Goal: Task Accomplishment & Management: Manage account settings

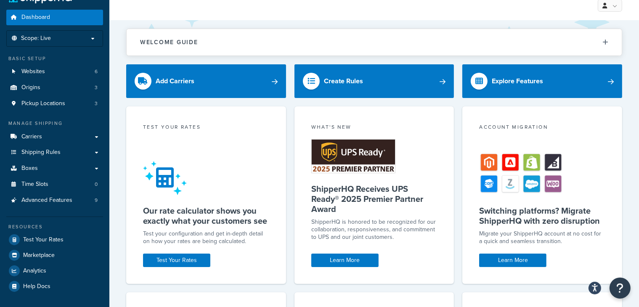
scroll to position [21, 0]
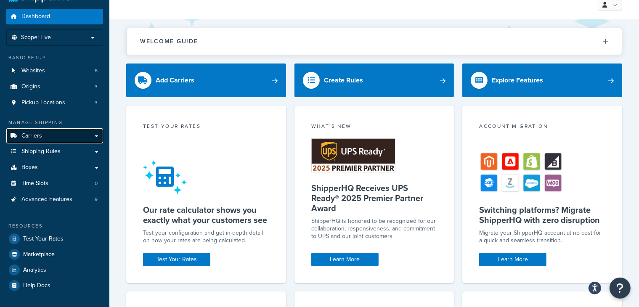
click at [90, 139] on link "Carriers" at bounding box center [54, 136] width 97 height 16
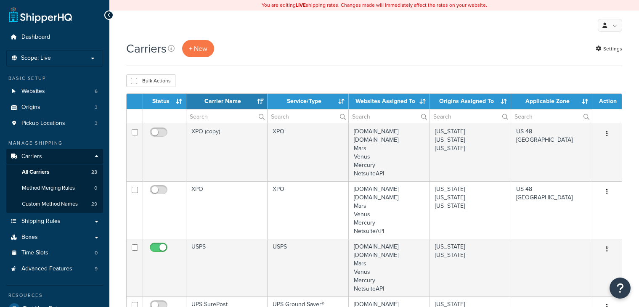
select select "15"
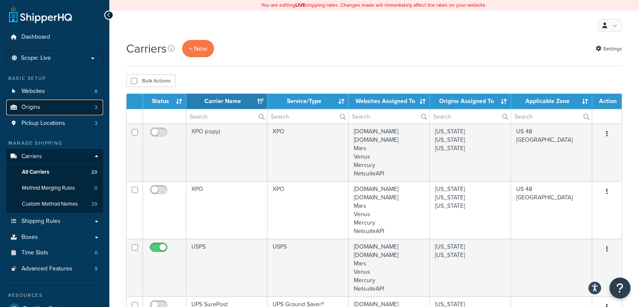
click at [66, 106] on link "Origins 3" at bounding box center [54, 108] width 97 height 16
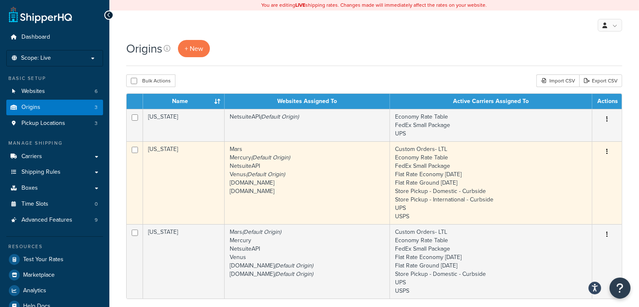
click at [183, 189] on td "[US_STATE]" at bounding box center [184, 182] width 82 height 83
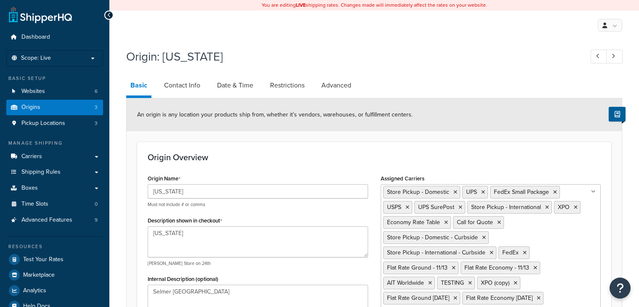
select select "42"
click at [183, 85] on link "Contact Info" at bounding box center [182, 85] width 45 height 20
select select "order_placed"
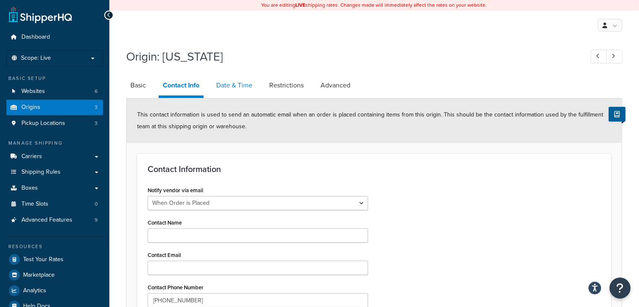
click at [244, 84] on link "Date & Time" at bounding box center [234, 85] width 45 height 20
select select "PER_SHIPPING_METHOD_TYPE"
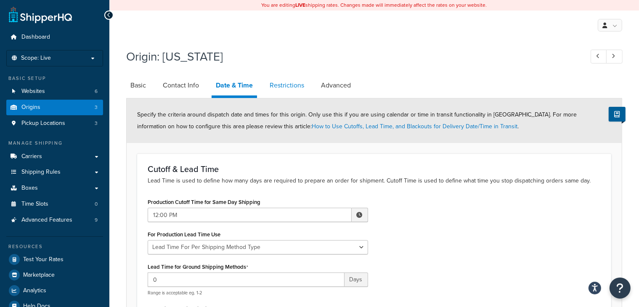
click at [296, 84] on link "Restrictions" at bounding box center [286, 85] width 43 height 20
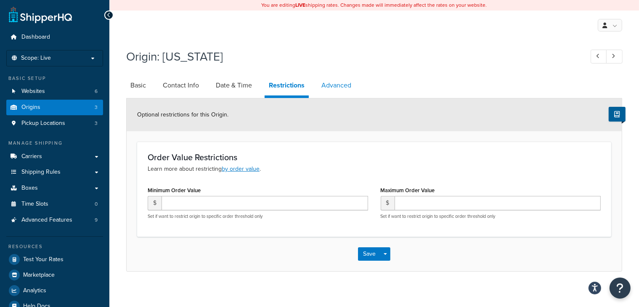
click at [340, 84] on link "Advanced" at bounding box center [336, 85] width 38 height 20
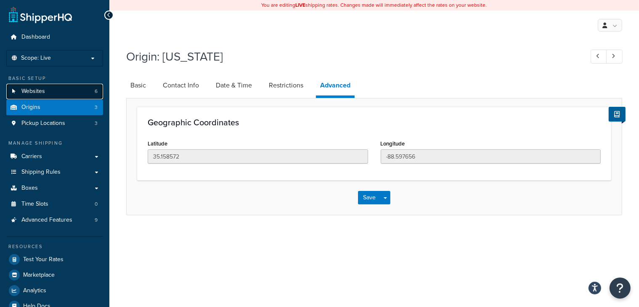
click at [40, 93] on span "Websites" at bounding box center [33, 91] width 24 height 7
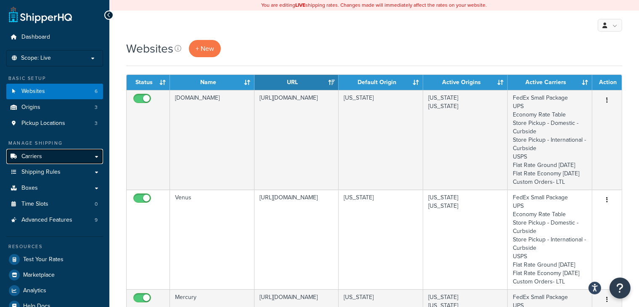
click at [40, 160] on link "Carriers" at bounding box center [54, 157] width 97 height 16
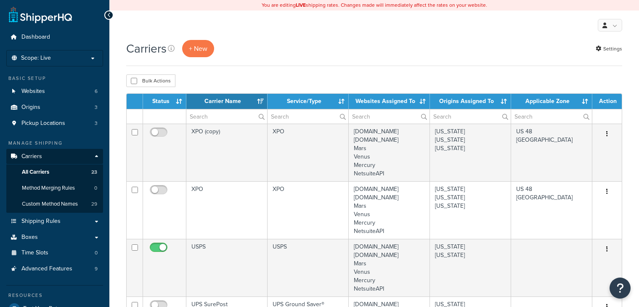
select select "15"
click at [88, 58] on p "Scope: Live" at bounding box center [54, 58] width 89 height 7
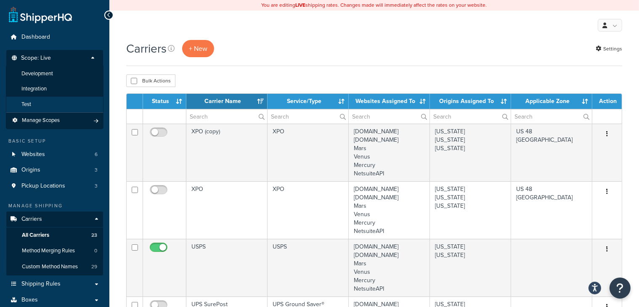
click at [70, 108] on li "Test" at bounding box center [55, 105] width 98 height 16
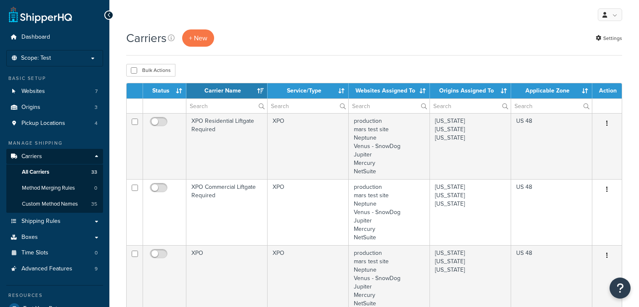
select select "15"
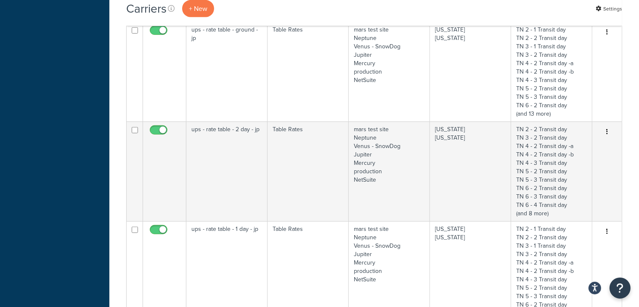
scroll to position [565, 0]
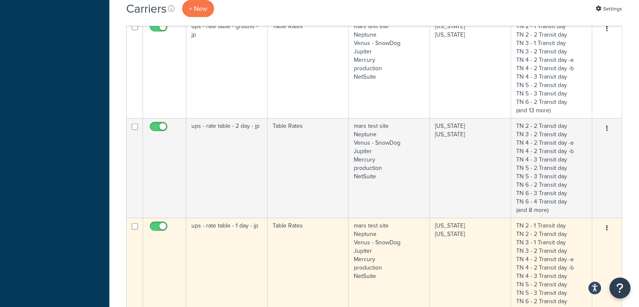
click at [243, 235] on td "ups - rate table - 1 day - jp" at bounding box center [226, 268] width 81 height 100
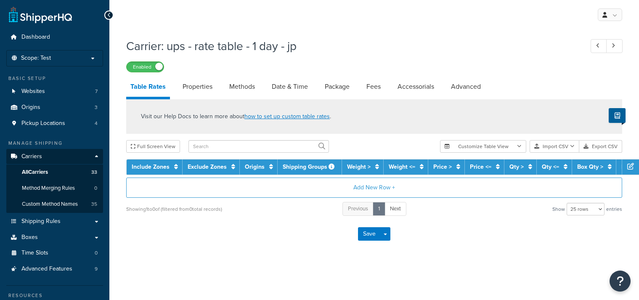
select select "25"
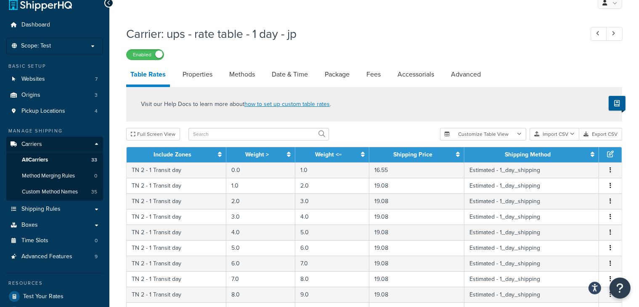
scroll to position [7, 0]
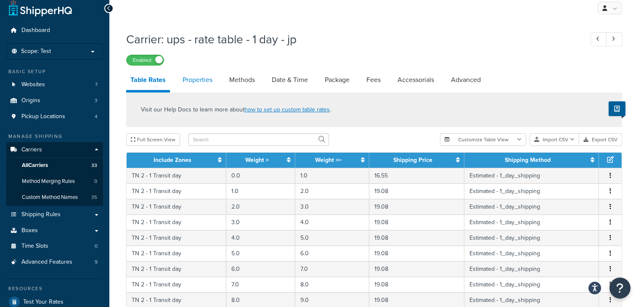
click at [198, 83] on link "Properties" at bounding box center [197, 80] width 38 height 20
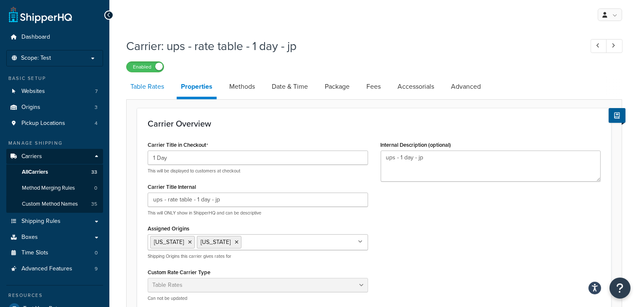
click at [154, 89] on link "Table Rates" at bounding box center [147, 87] width 42 height 20
select select "25"
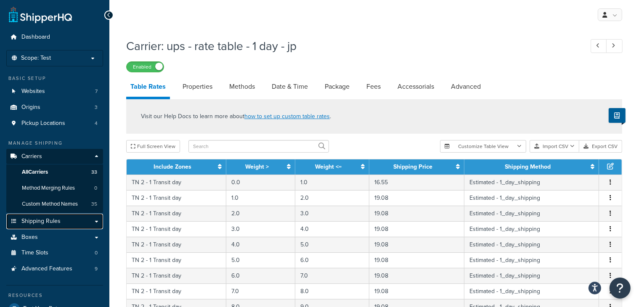
click at [62, 219] on link "Shipping Rules" at bounding box center [54, 222] width 97 height 16
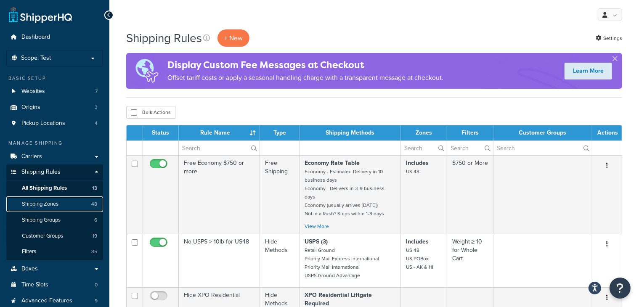
click at [57, 203] on span "Shipping Zones" at bounding box center [40, 204] width 37 height 7
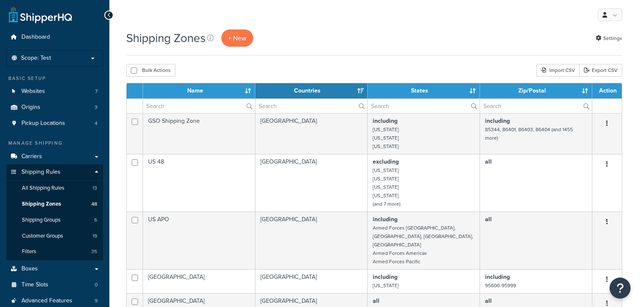
select select "15"
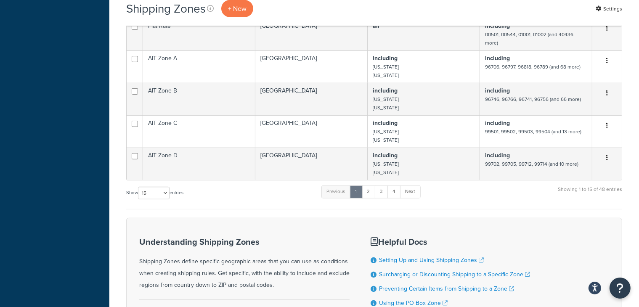
scroll to position [487, 0]
click at [370, 187] on link "2" at bounding box center [369, 192] width 14 height 13
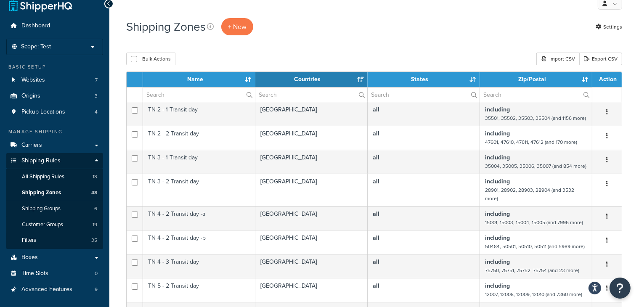
scroll to position [5, 0]
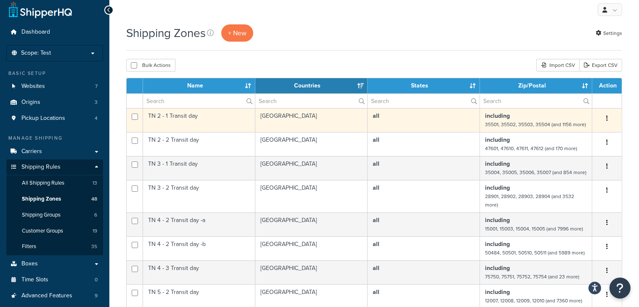
click at [342, 130] on td "United States" at bounding box center [311, 120] width 112 height 24
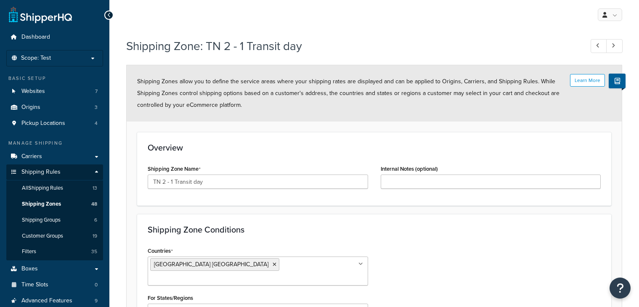
select select "including"
click at [46, 206] on span "Shipping Zones" at bounding box center [41, 204] width 39 height 7
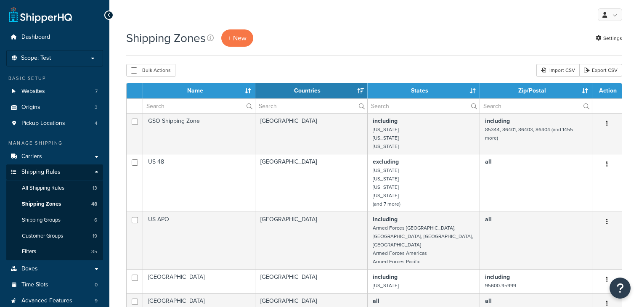
select select "15"
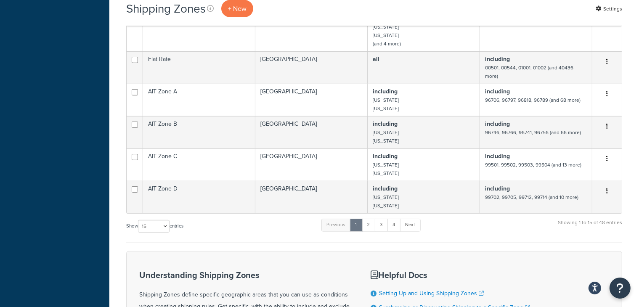
scroll to position [490, 0]
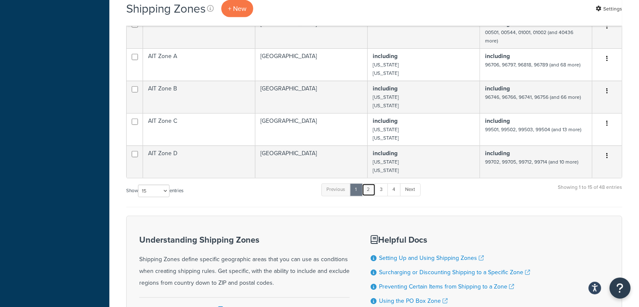
click at [370, 183] on link "2" at bounding box center [369, 189] width 14 height 13
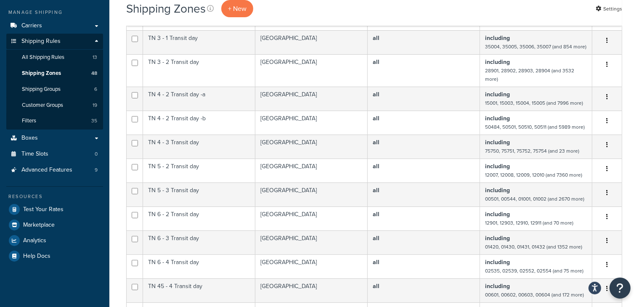
scroll to position [147, 0]
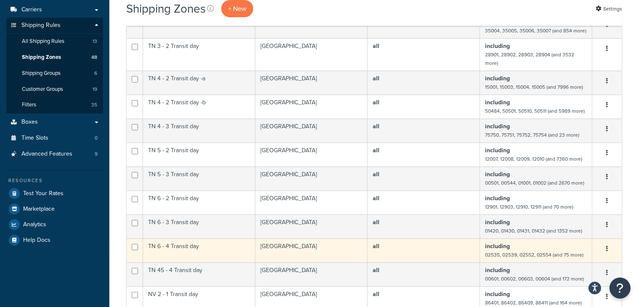
click at [405, 253] on td "all" at bounding box center [424, 251] width 112 height 24
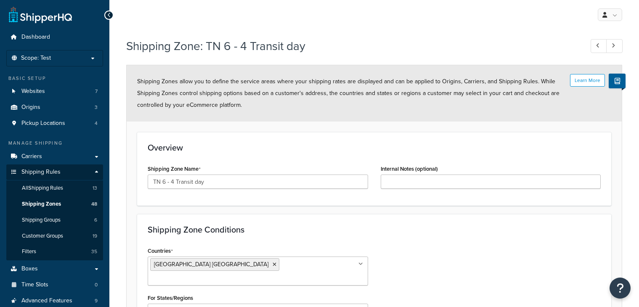
select select "including"
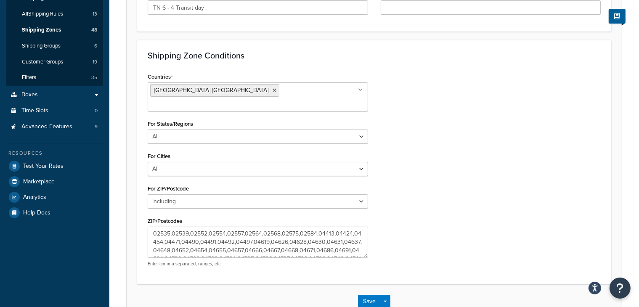
scroll to position [179, 0]
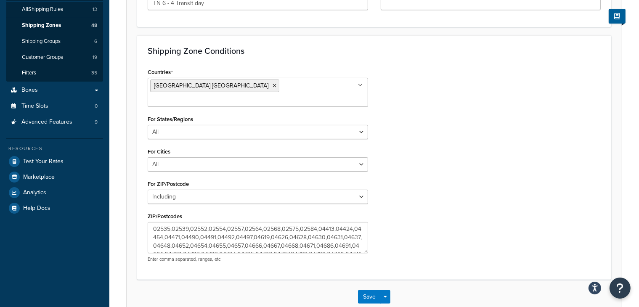
click at [448, 176] on div "Countries United States USA All Countries ALL Afghanistan AFG Albania ALB Alger…" at bounding box center [374, 167] width 466 height 203
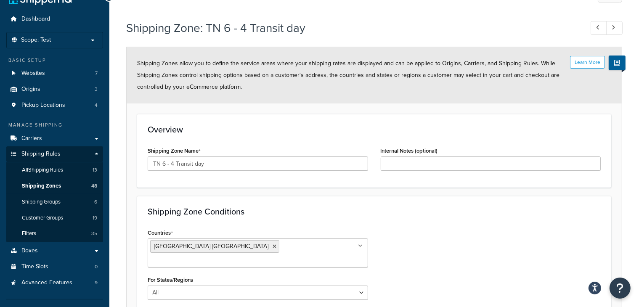
scroll to position [18, 0]
click at [49, 138] on link "Carriers" at bounding box center [54, 139] width 97 height 16
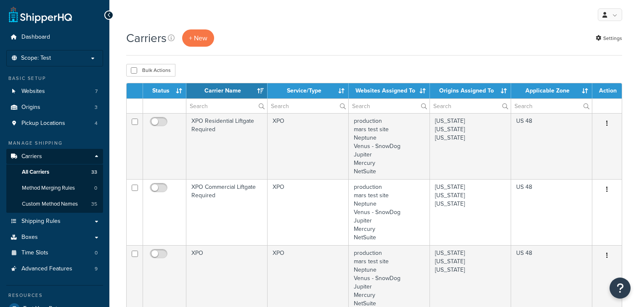
select select "15"
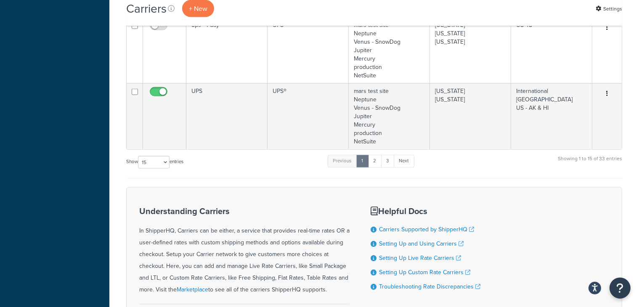
scroll to position [1067, 0]
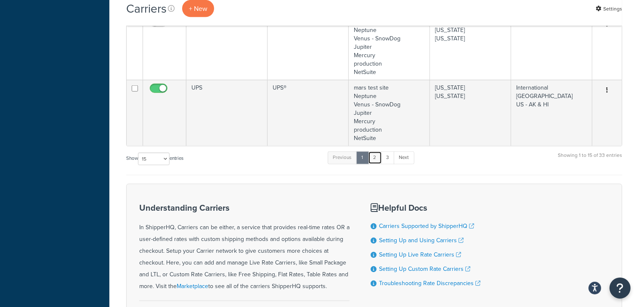
click at [376, 160] on link "2" at bounding box center [375, 157] width 14 height 13
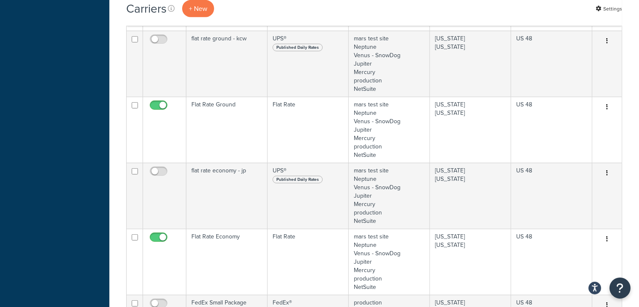
scroll to position [436, 0]
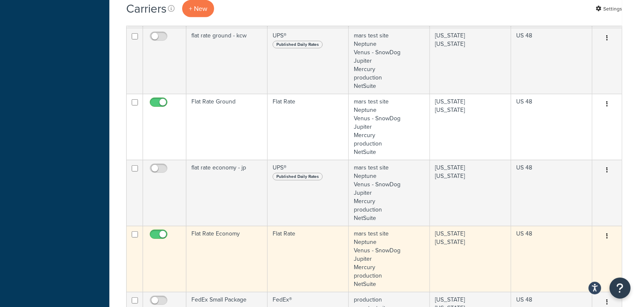
click at [229, 260] on td "Flat Rate Economy" at bounding box center [226, 259] width 81 height 66
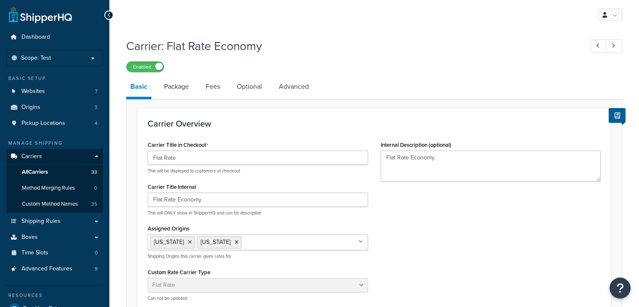
select select "flat"
click at [178, 90] on link "Package" at bounding box center [176, 87] width 33 height 20
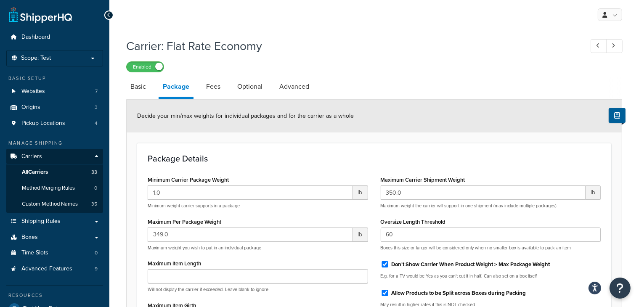
select select "flat"
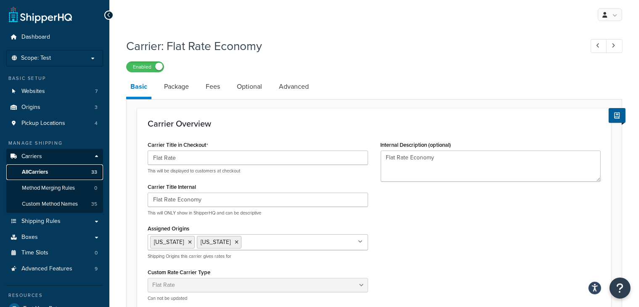
click at [38, 172] on span "All Carriers" at bounding box center [35, 172] width 26 height 7
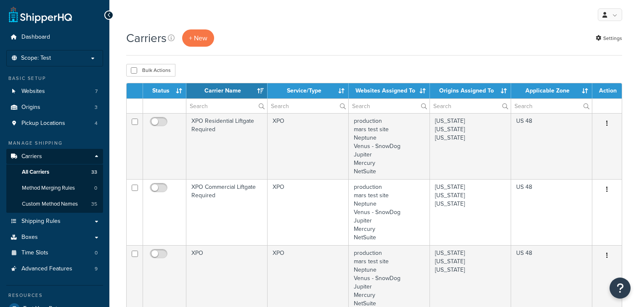
select select "15"
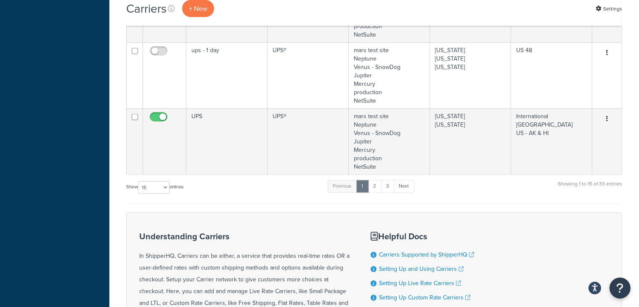
scroll to position [1059, 0]
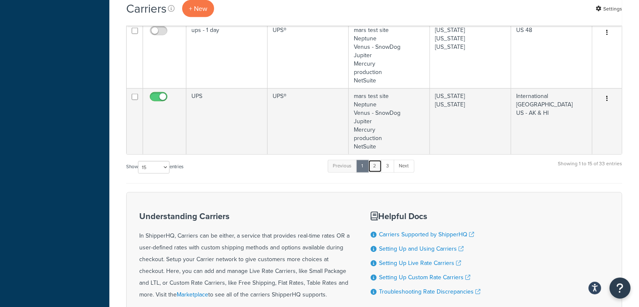
click at [378, 164] on link "2" at bounding box center [375, 166] width 14 height 13
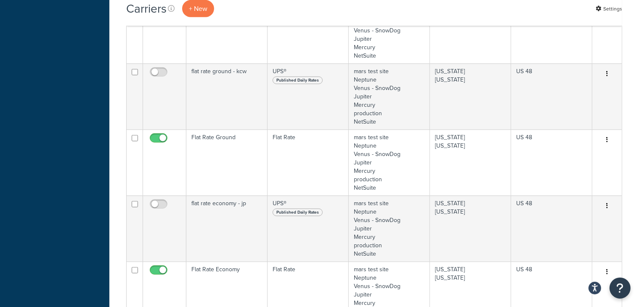
scroll to position [399, 0]
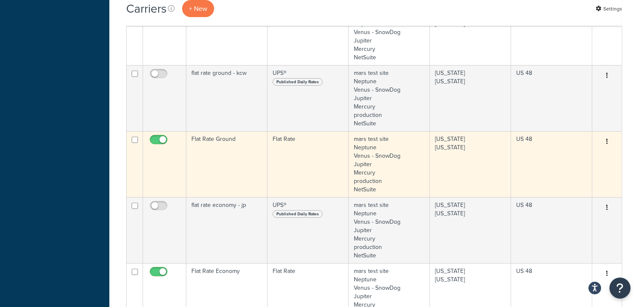
click at [241, 162] on td "Flat Rate Ground" at bounding box center [226, 164] width 81 height 66
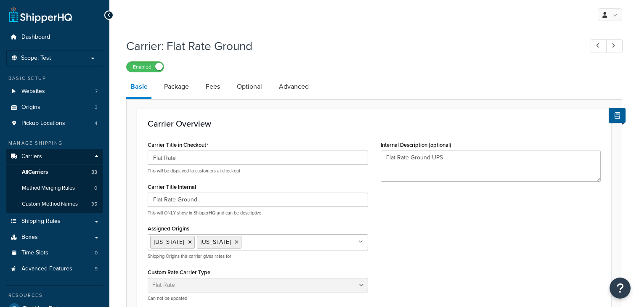
select select "flat"
click at [179, 86] on link "Package" at bounding box center [176, 87] width 33 height 20
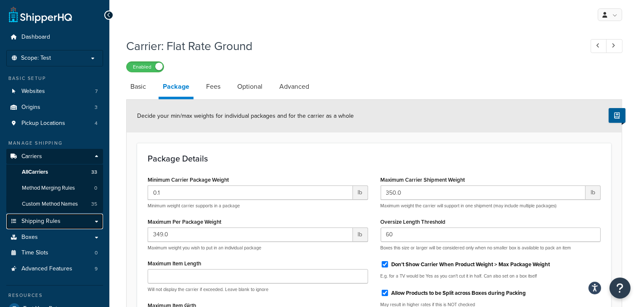
click at [50, 223] on span "Shipping Rules" at bounding box center [40, 221] width 39 height 7
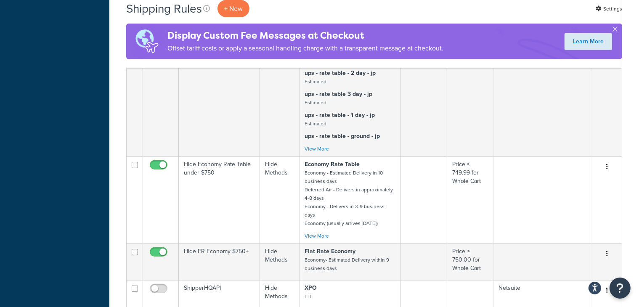
scroll to position [437, 0]
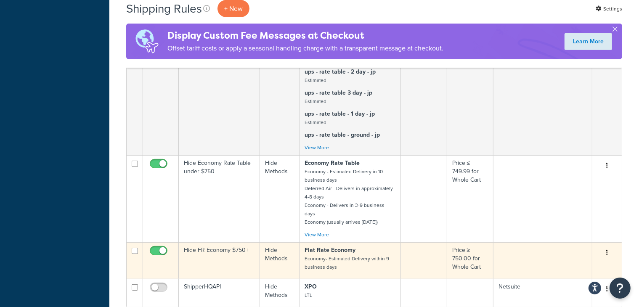
click at [234, 242] on td "Hide FR Economy $750+" at bounding box center [219, 260] width 81 height 37
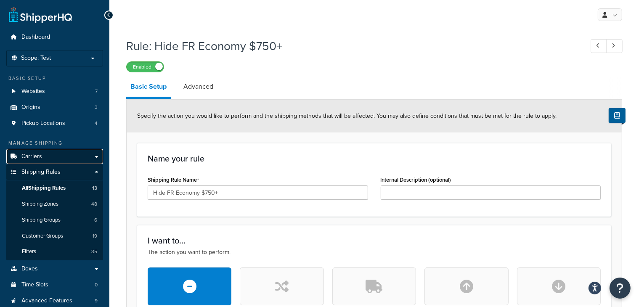
click at [39, 157] on span "Carriers" at bounding box center [31, 156] width 21 height 7
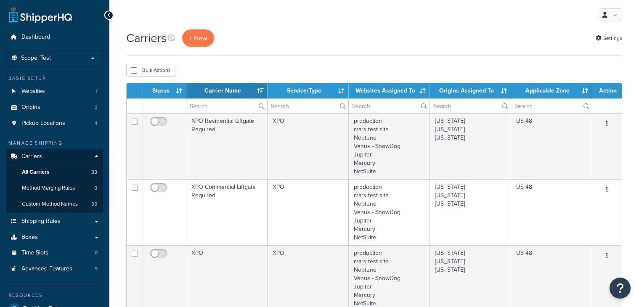
select select "15"
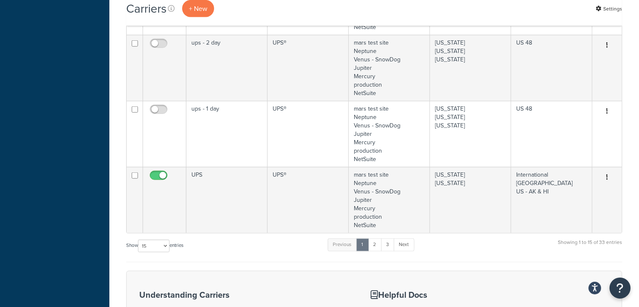
scroll to position [1024, 0]
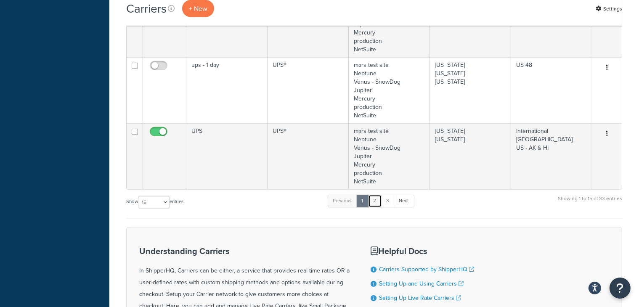
click at [377, 200] on link "2" at bounding box center [375, 201] width 14 height 13
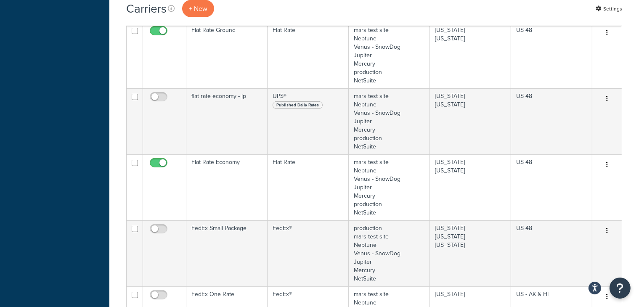
scroll to position [486, 0]
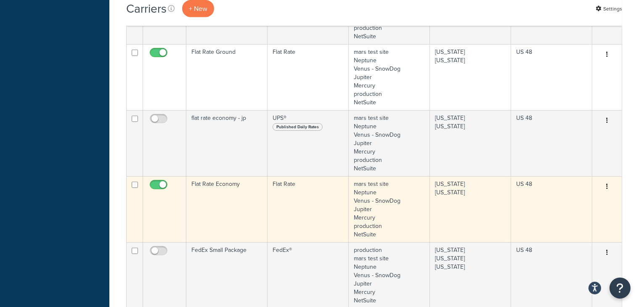
click at [227, 205] on td "Flat Rate Economy" at bounding box center [226, 209] width 81 height 66
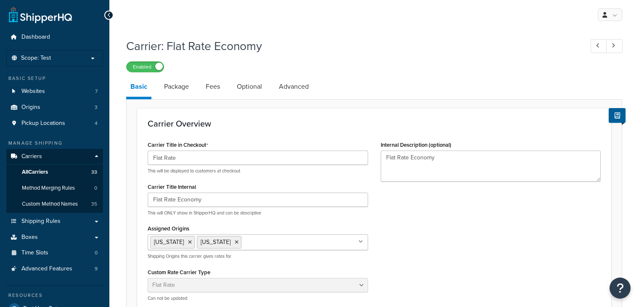
select select "flat"
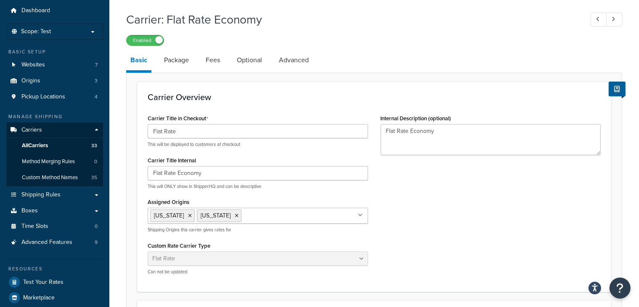
scroll to position [21, 0]
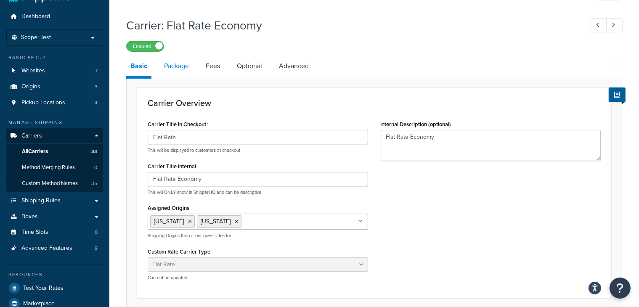
click at [184, 66] on link "Package" at bounding box center [176, 66] width 33 height 20
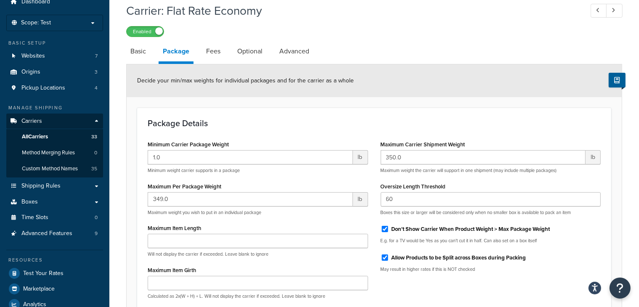
scroll to position [34, 0]
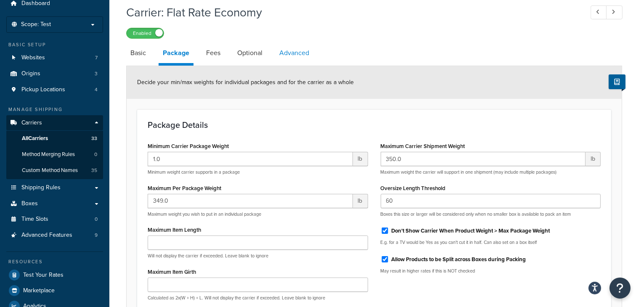
click at [299, 56] on link "Advanced" at bounding box center [294, 53] width 38 height 20
select select "false"
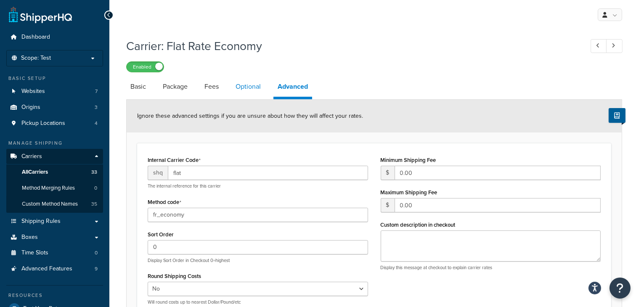
click at [252, 85] on link "Optional" at bounding box center [248, 87] width 34 height 20
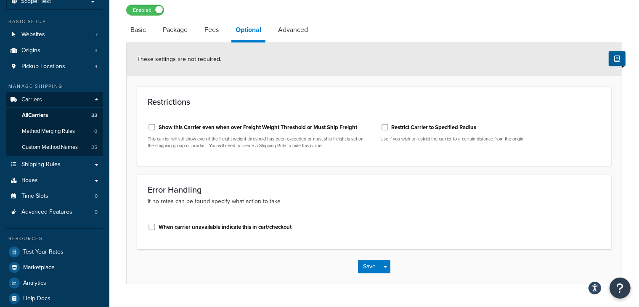
scroll to position [54, 0]
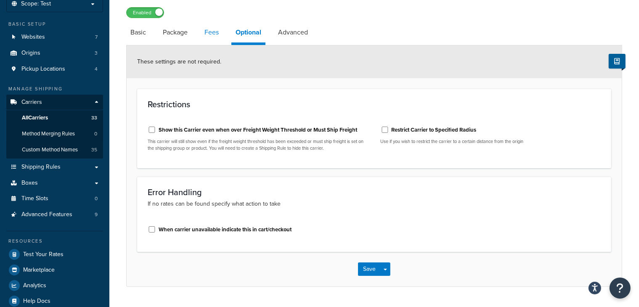
click at [212, 29] on link "Fees" at bounding box center [211, 32] width 23 height 20
select select "AFTER"
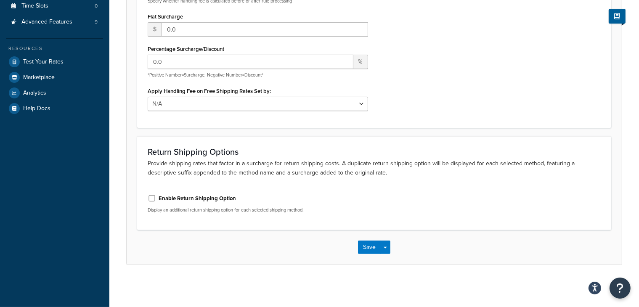
scroll to position [10, 0]
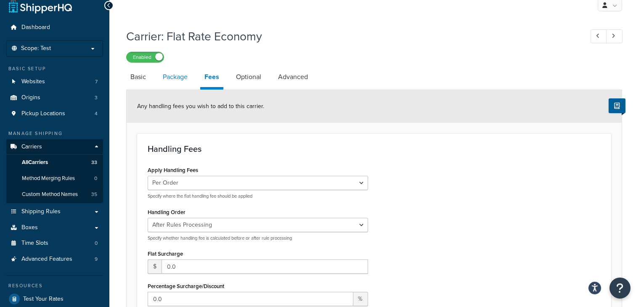
click at [179, 80] on link "Package" at bounding box center [175, 77] width 33 height 20
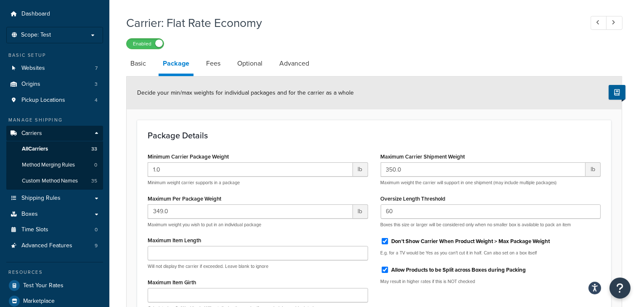
scroll to position [14, 0]
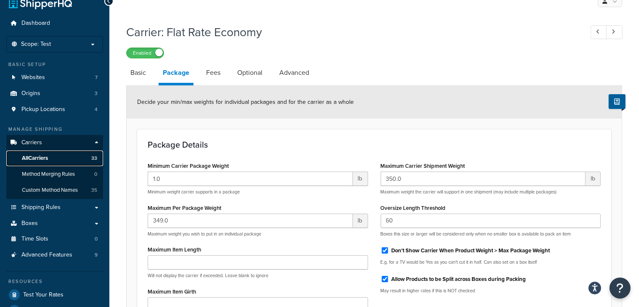
click at [37, 158] on span "All Carriers" at bounding box center [35, 158] width 26 height 7
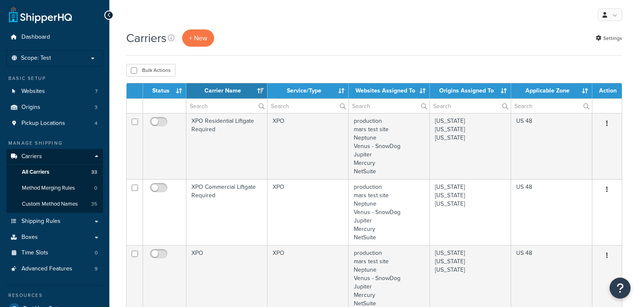
select select "15"
click at [201, 39] on button "+ New" at bounding box center [198, 37] width 32 height 17
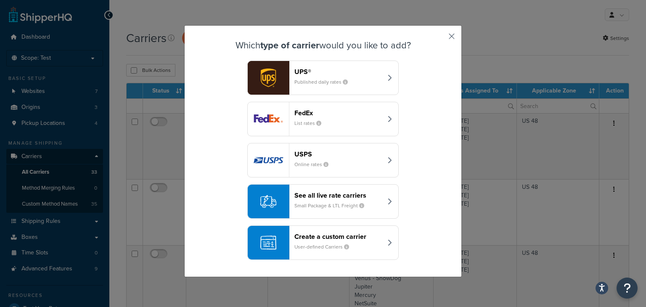
click at [440, 38] on button "button" at bounding box center [439, 39] width 2 height 2
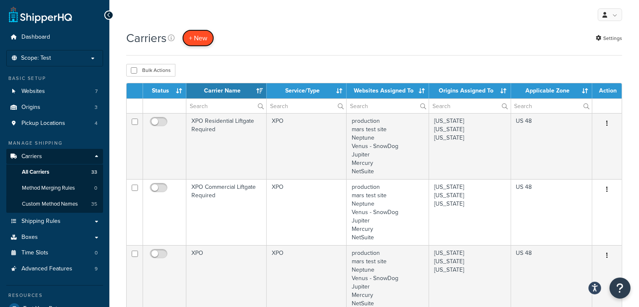
click at [202, 38] on button "+ New" at bounding box center [198, 37] width 32 height 17
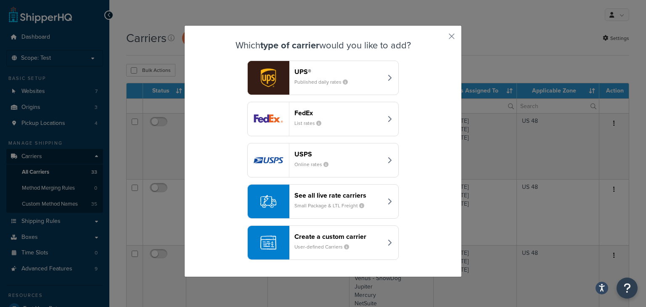
click at [337, 244] on small "User-defined Carriers" at bounding box center [324, 247] width 61 height 8
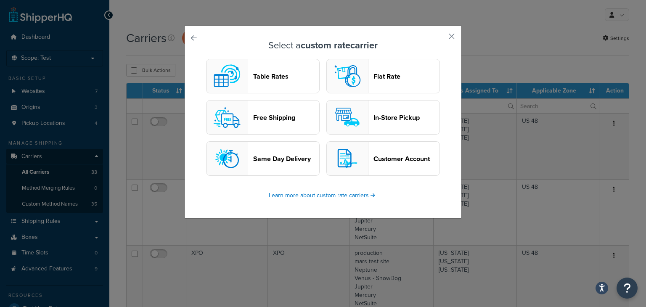
click at [269, 77] on header "Table Rates" at bounding box center [286, 76] width 66 height 8
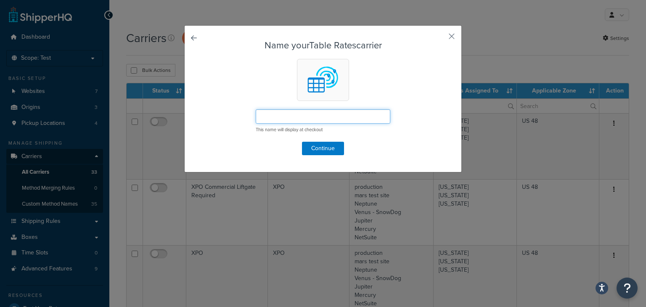
click at [275, 115] on input "text" at bounding box center [323, 116] width 135 height 14
click at [270, 116] on input "Flat rate economy" at bounding box center [323, 116] width 135 height 14
click at [285, 117] on input "Flat Rate economy" at bounding box center [323, 116] width 135 height 14
type input "Flat Rate Economy"
click at [320, 147] on button "Continue" at bounding box center [323, 148] width 42 height 13
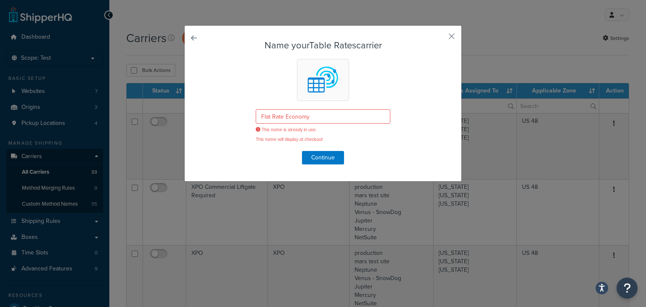
click at [206, 40] on link at bounding box center [206, 40] width 0 height 0
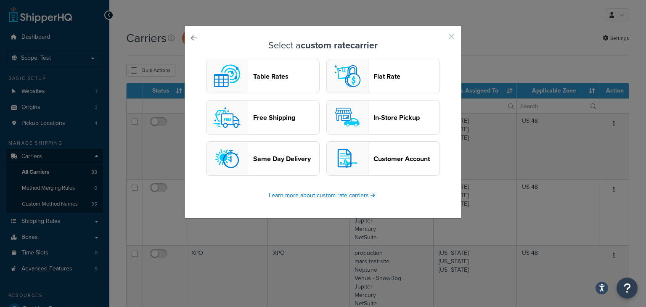
click at [440, 38] on button "button" at bounding box center [439, 39] width 2 height 2
